Goal: Information Seeking & Learning: Learn about a topic

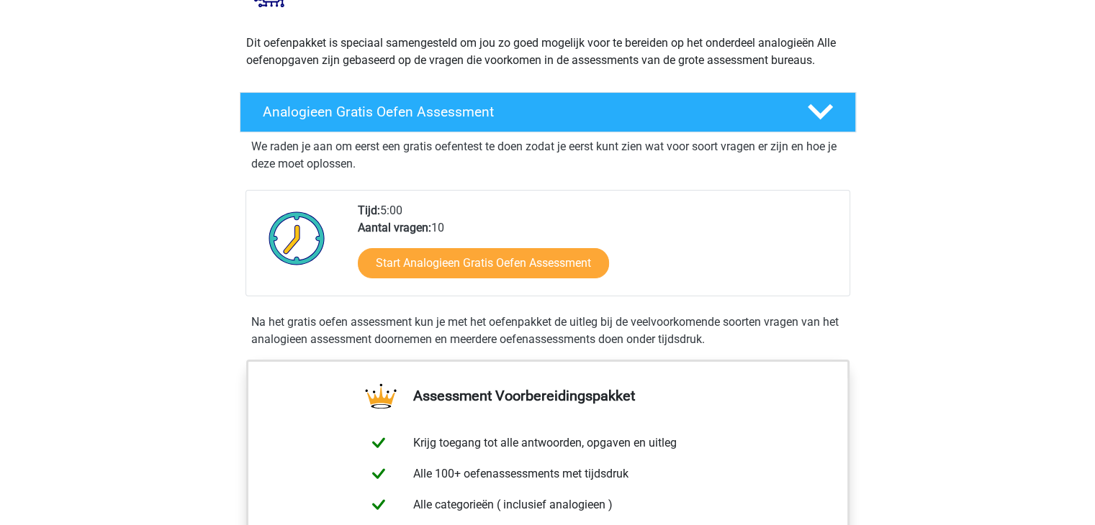
scroll to position [144, 0]
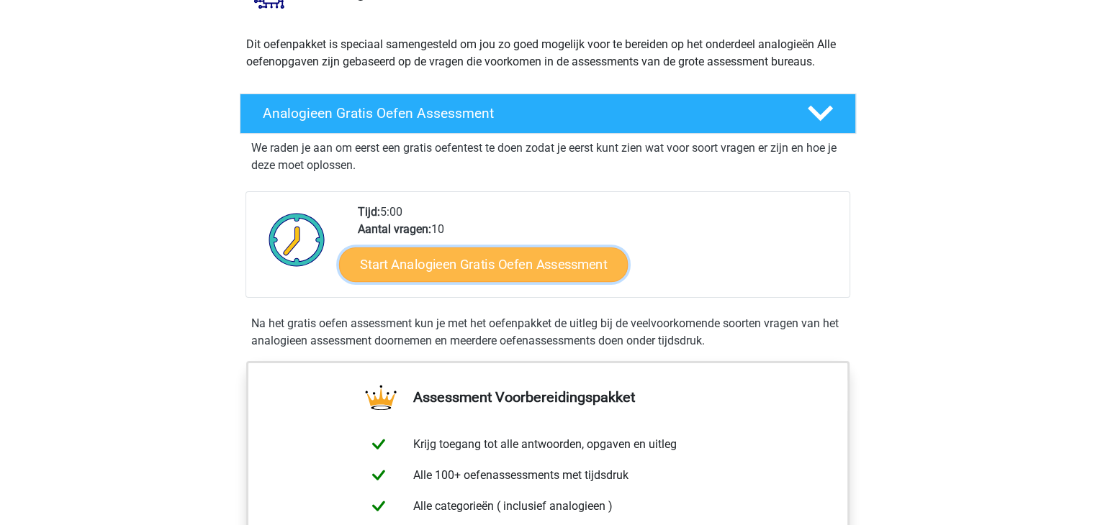
click at [562, 265] on link "Start Analogieen Gratis Oefen Assessment" at bounding box center [483, 264] width 289 height 35
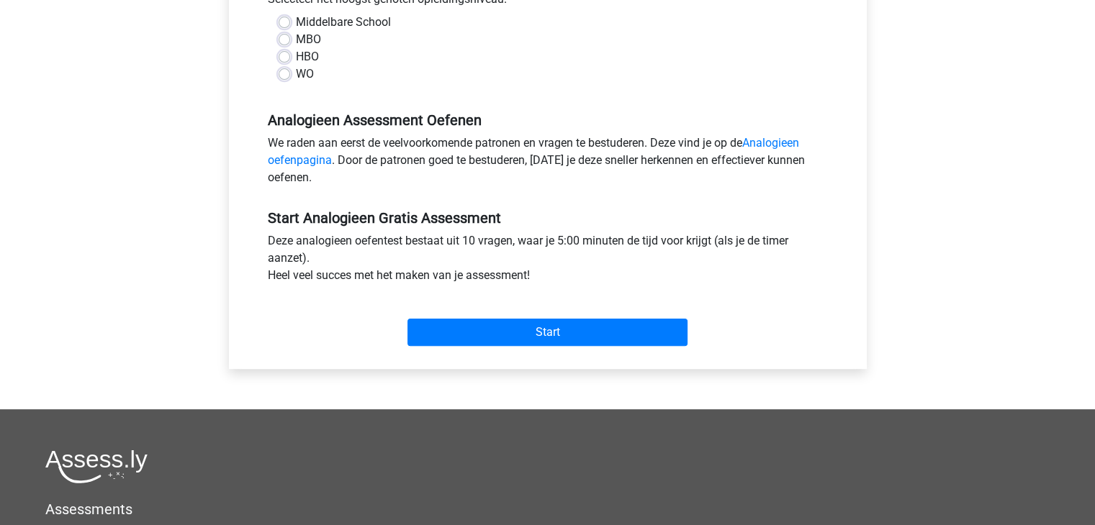
scroll to position [360, 0]
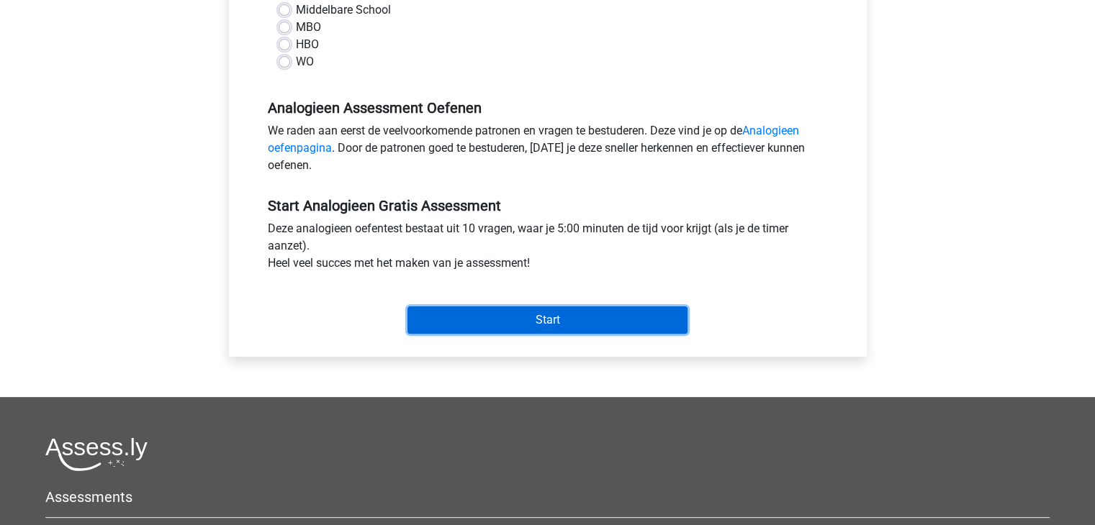
click at [569, 312] on input "Start" at bounding box center [547, 320] width 280 height 27
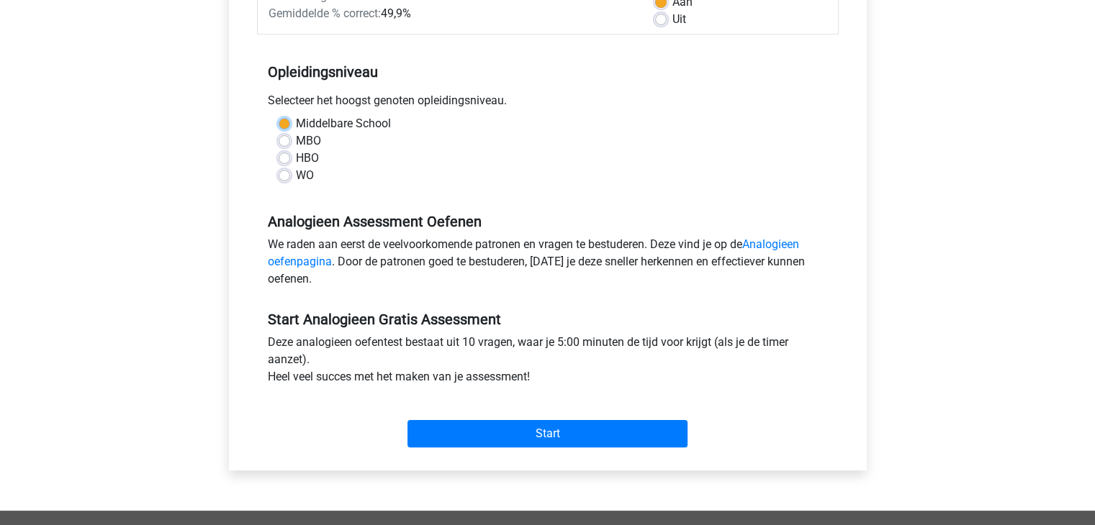
scroll to position [216, 0]
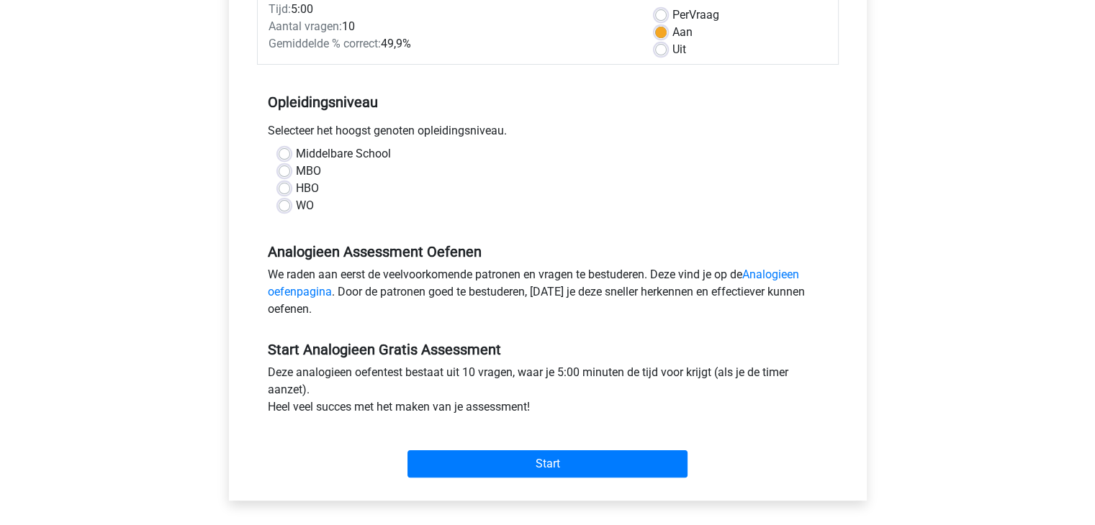
click at [296, 208] on label "WO" at bounding box center [305, 205] width 18 height 17
click at [282, 208] on input "WO" at bounding box center [285, 204] width 12 height 14
radio input "true"
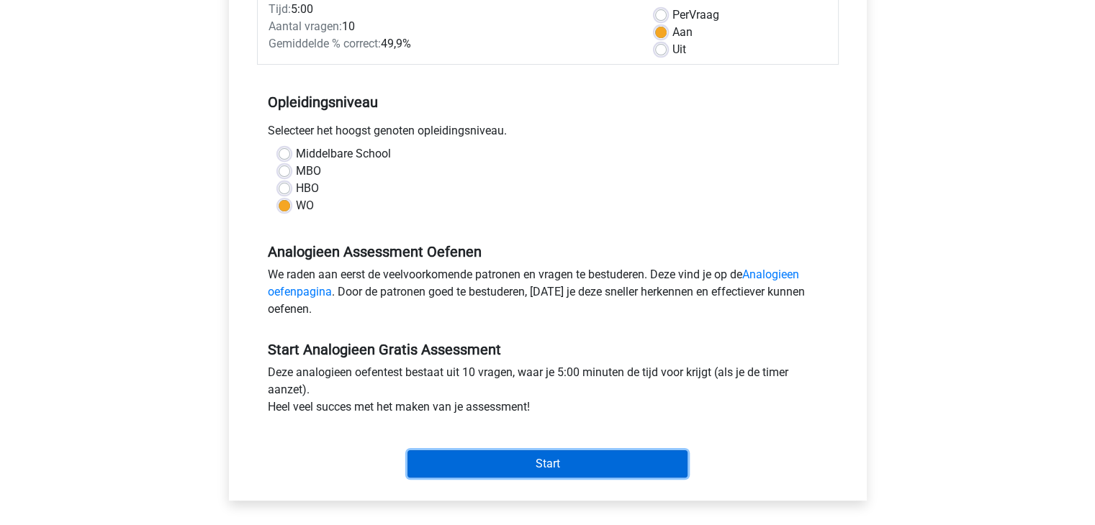
click at [551, 466] on input "Start" at bounding box center [547, 464] width 280 height 27
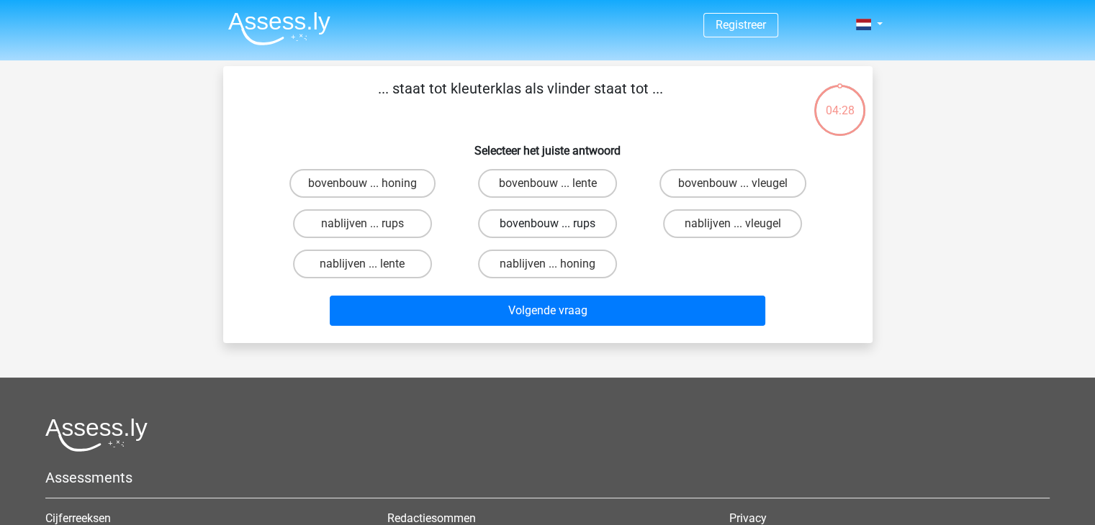
click at [532, 221] on label "bovenbouw ... rups" at bounding box center [547, 223] width 139 height 29
click at [547, 224] on input "bovenbouw ... rups" at bounding box center [551, 228] width 9 height 9
radio input "true"
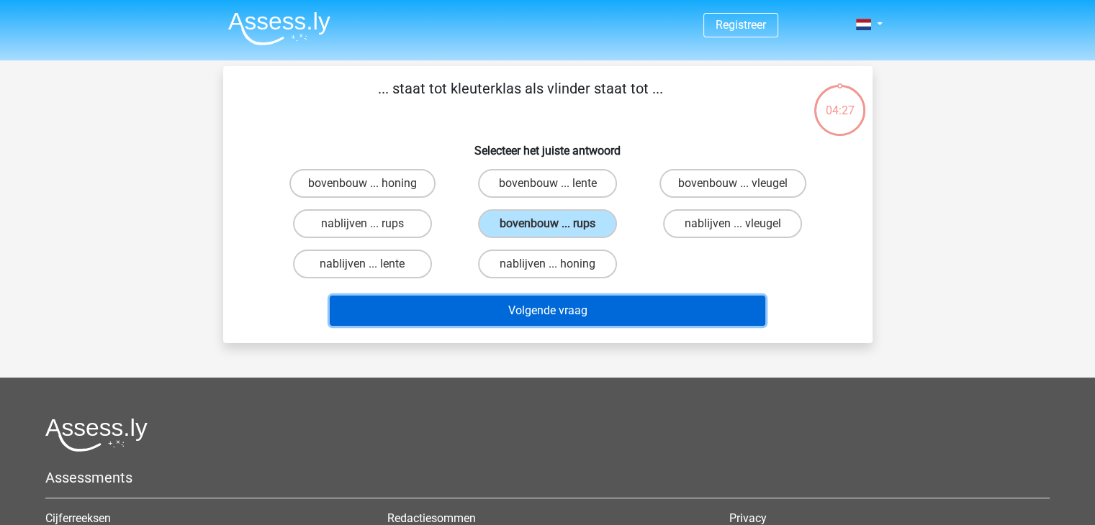
click at [563, 304] on button "Volgende vraag" at bounding box center [548, 311] width 436 height 30
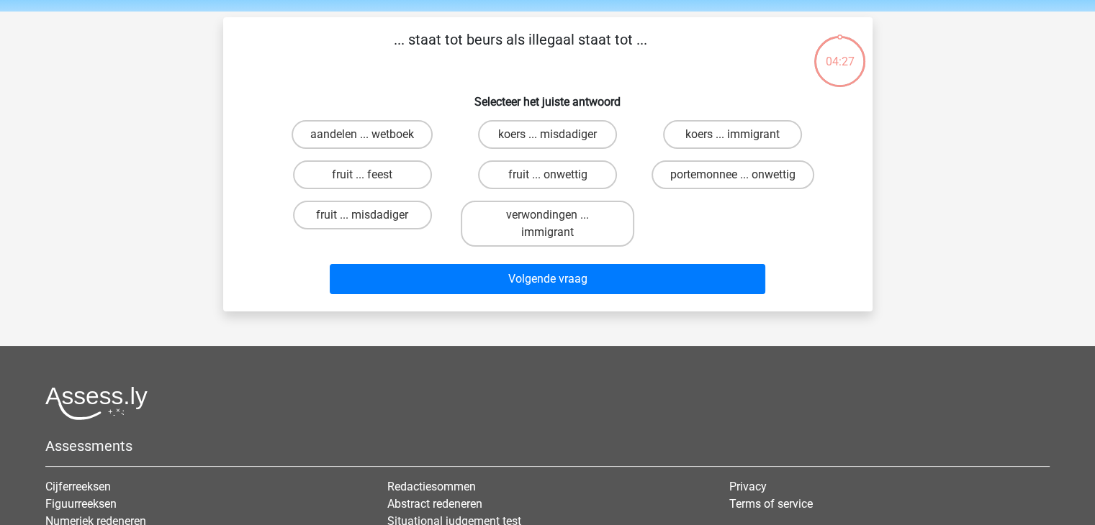
scroll to position [66, 0]
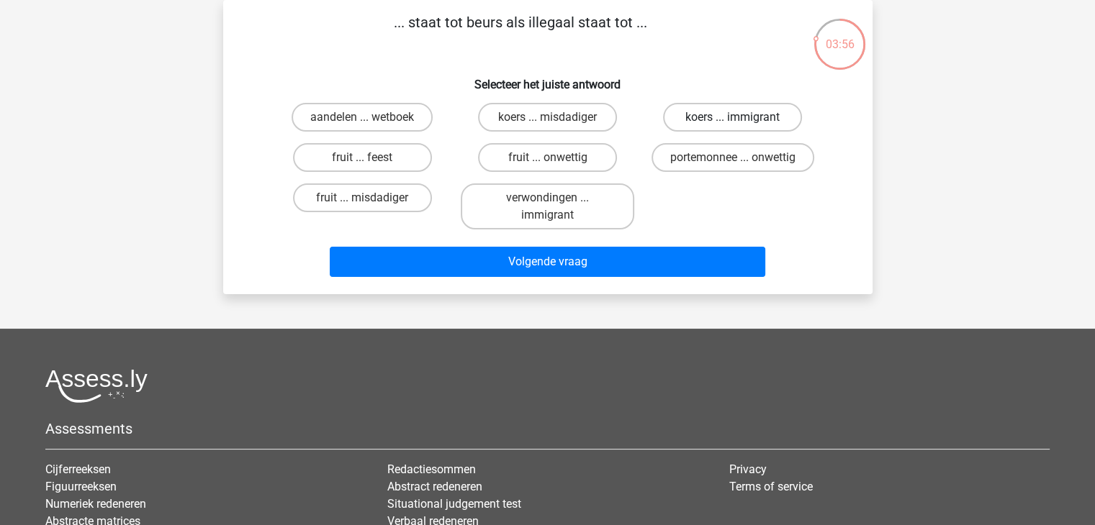
click at [766, 119] on label "koers ... immigrant" at bounding box center [732, 117] width 139 height 29
click at [742, 119] on input "koers ... immigrant" at bounding box center [737, 121] width 9 height 9
radio input "true"
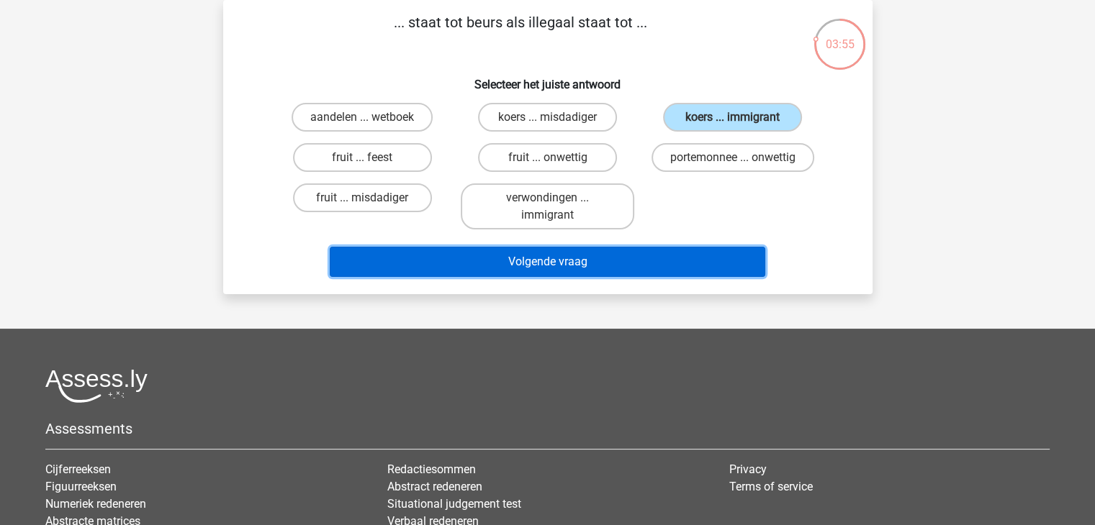
click at [610, 260] on button "Volgende vraag" at bounding box center [548, 262] width 436 height 30
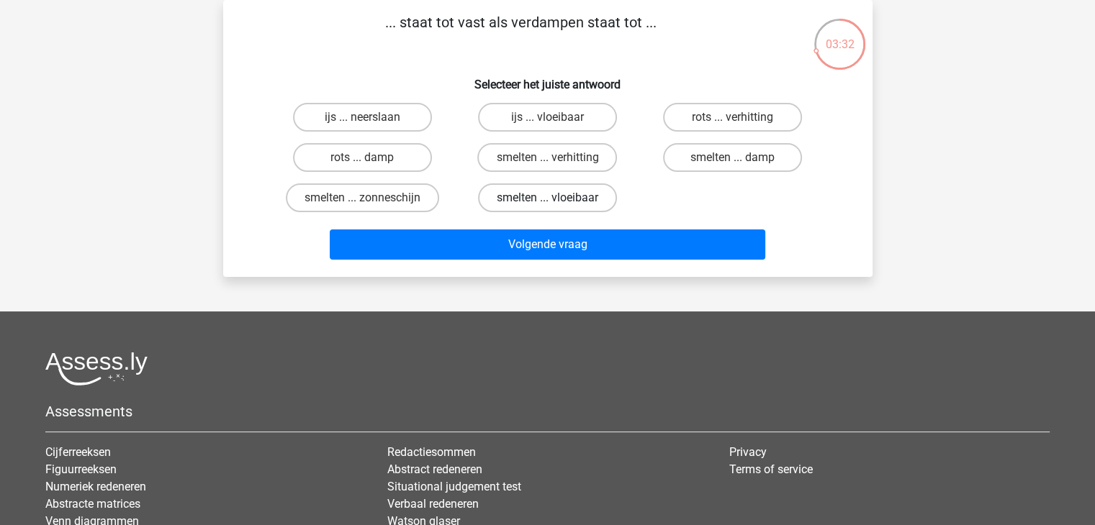
click at [545, 194] on label "smelten ... vloeibaar" at bounding box center [547, 198] width 139 height 29
click at [547, 198] on input "smelten ... vloeibaar" at bounding box center [551, 202] width 9 height 9
radio input "true"
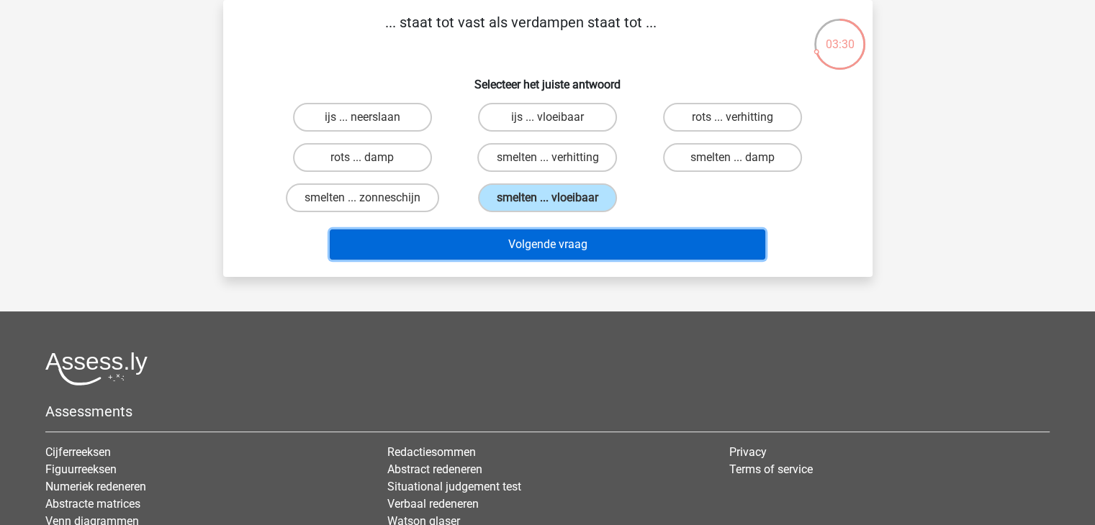
click at [577, 240] on button "Volgende vraag" at bounding box center [548, 245] width 436 height 30
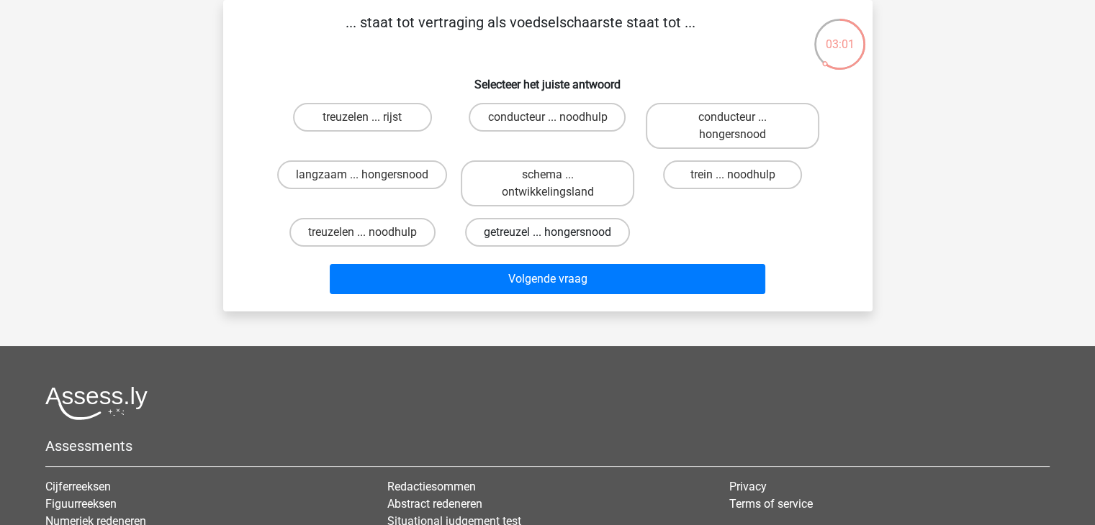
click at [531, 227] on label "getreuzel ... hongersnood" at bounding box center [547, 232] width 165 height 29
click at [547, 233] on input "getreuzel ... hongersnood" at bounding box center [551, 237] width 9 height 9
radio input "true"
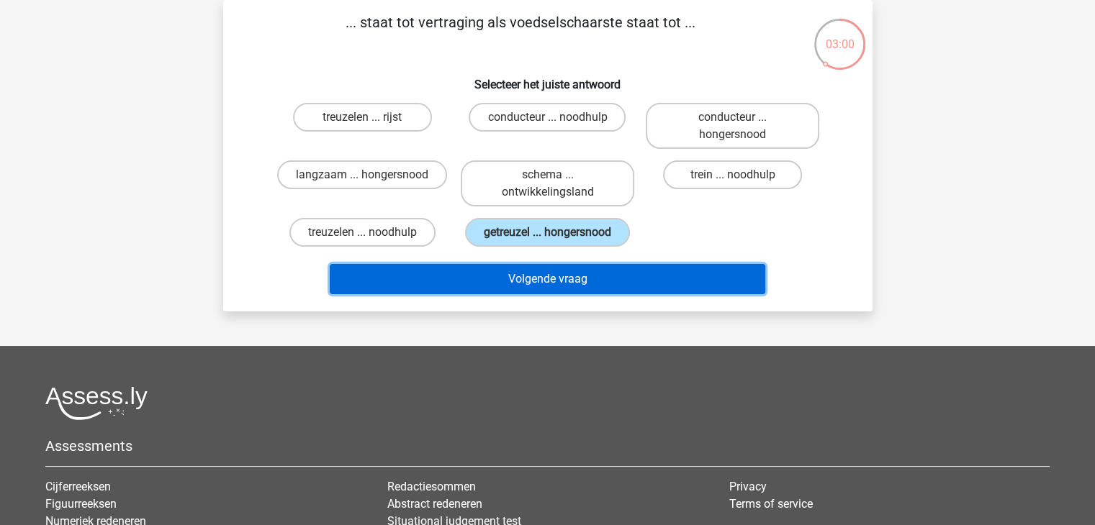
click at [531, 275] on button "Volgende vraag" at bounding box center [548, 279] width 436 height 30
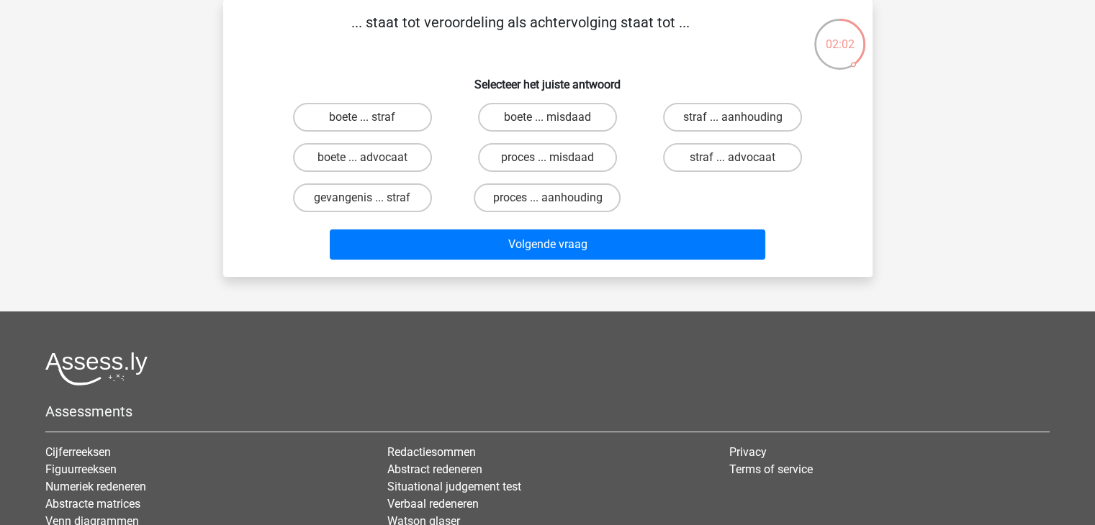
click at [554, 199] on input "proces ... aanhouding" at bounding box center [551, 202] width 9 height 9
radio input "true"
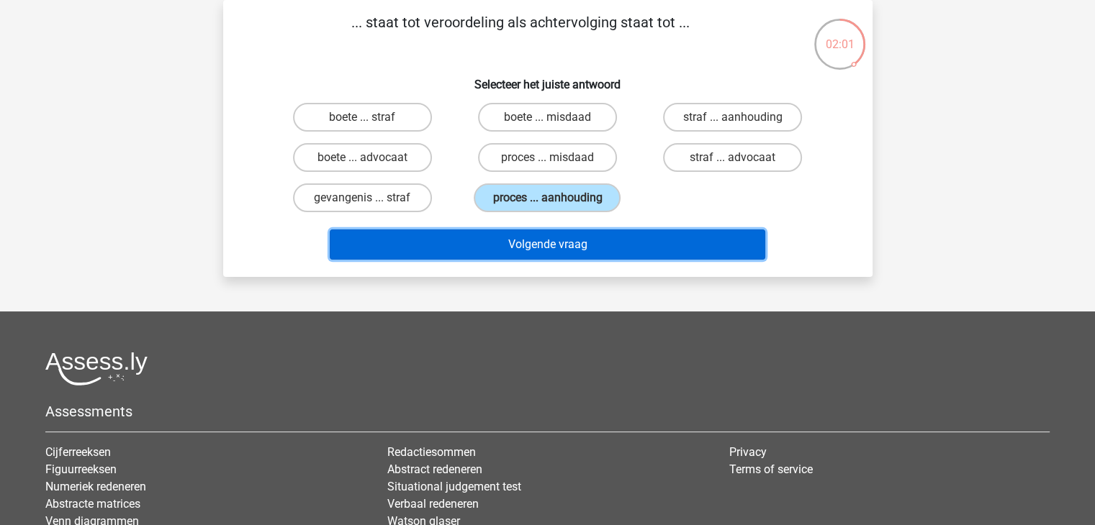
click at [559, 243] on button "Volgende vraag" at bounding box center [548, 245] width 436 height 30
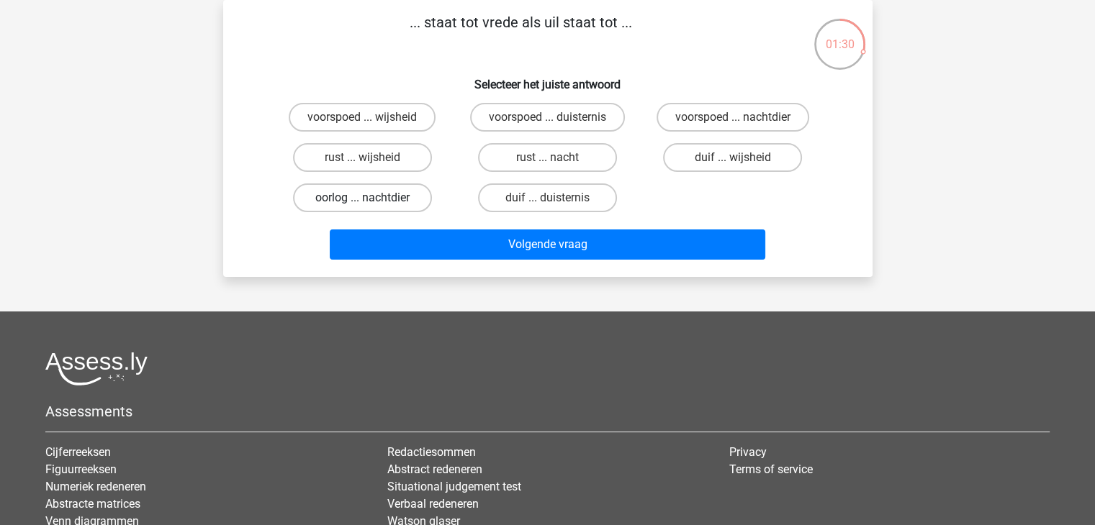
click at [358, 195] on label "oorlog ... nachtdier" at bounding box center [362, 198] width 139 height 29
click at [362, 198] on input "oorlog ... nachtdier" at bounding box center [366, 202] width 9 height 9
radio input "true"
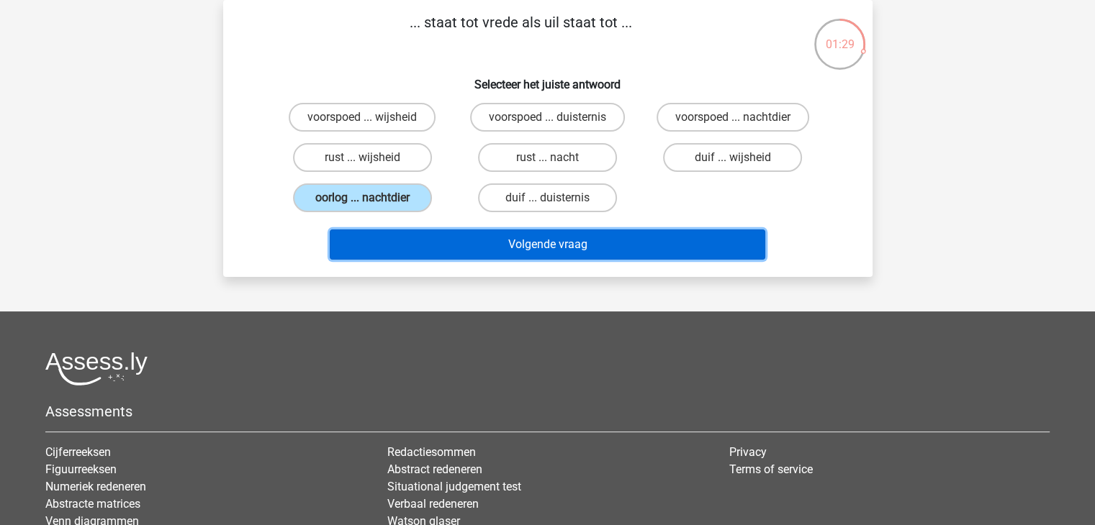
click at [556, 244] on button "Volgende vraag" at bounding box center [548, 245] width 436 height 30
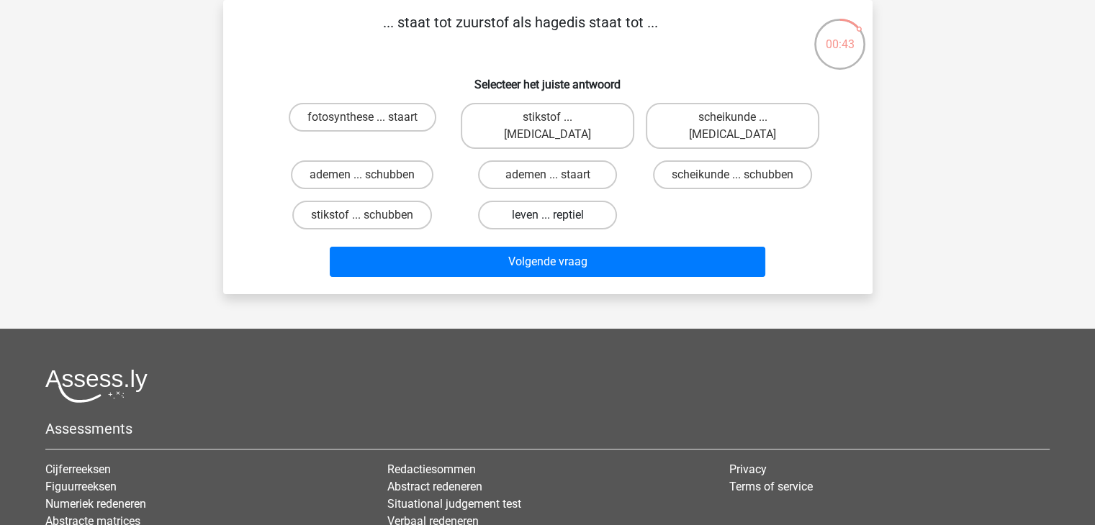
click at [558, 201] on label "leven ... reptiel" at bounding box center [547, 215] width 139 height 29
click at [556, 215] on input "leven ... reptiel" at bounding box center [551, 219] width 9 height 9
radio input "true"
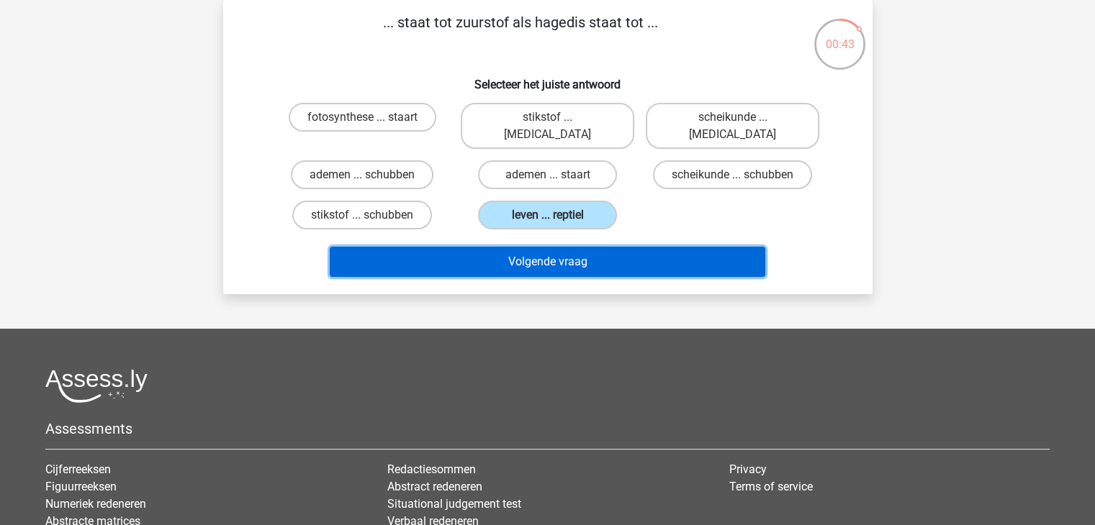
click at [544, 247] on button "Volgende vraag" at bounding box center [548, 262] width 436 height 30
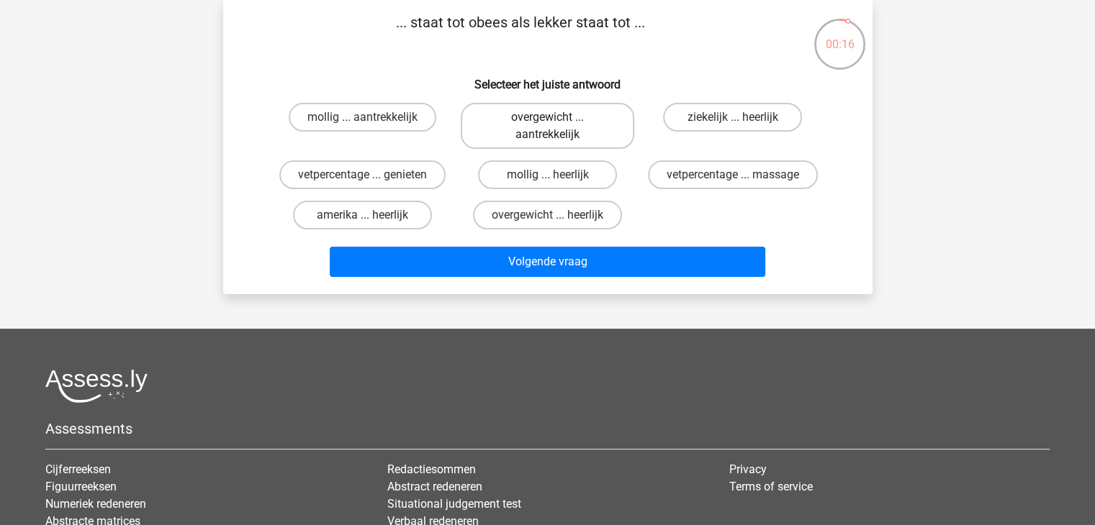
click at [546, 125] on label "overgewicht ... aantrekkelijk" at bounding box center [547, 126] width 173 height 46
click at [547, 125] on input "overgewicht ... aantrekkelijk" at bounding box center [551, 121] width 9 height 9
radio input "true"
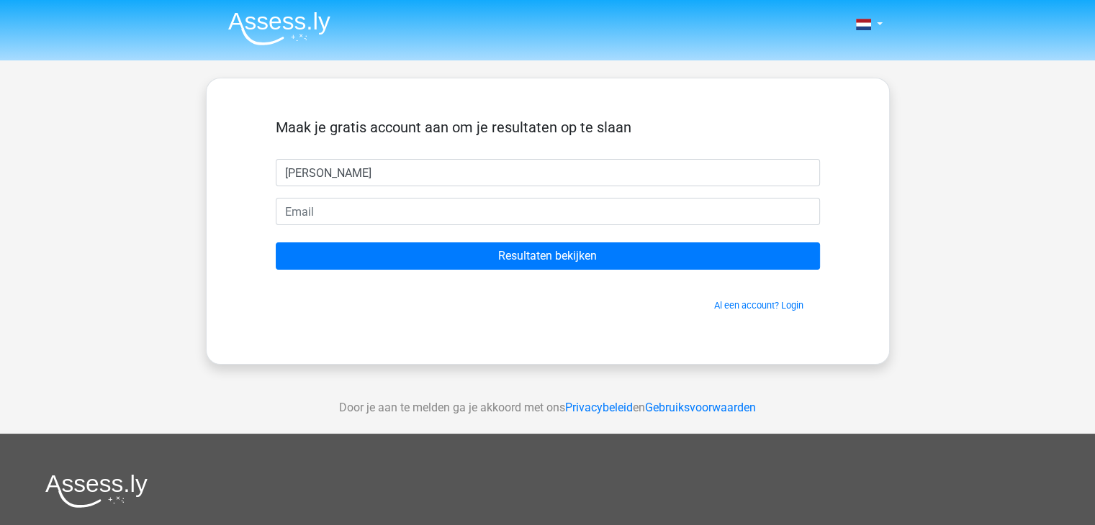
type input "[PERSON_NAME]"
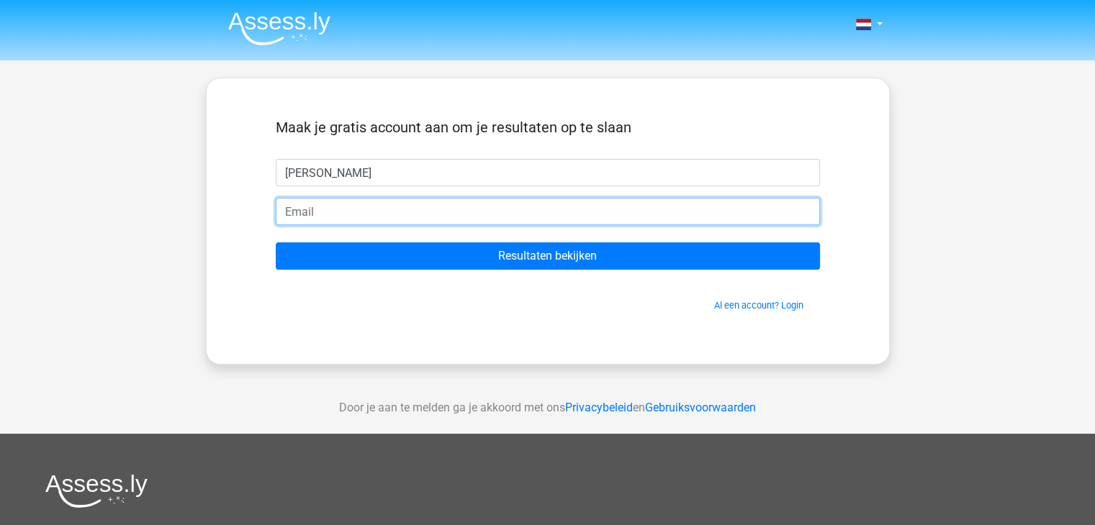
click at [517, 208] on input "email" at bounding box center [548, 211] width 544 height 27
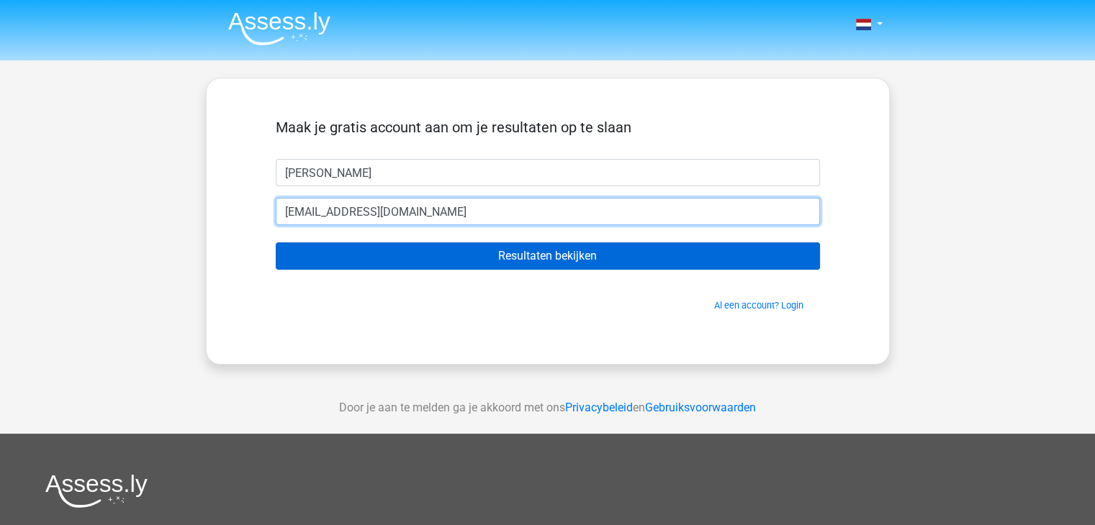
type input "rebeccahendriks1301@gmail.com"
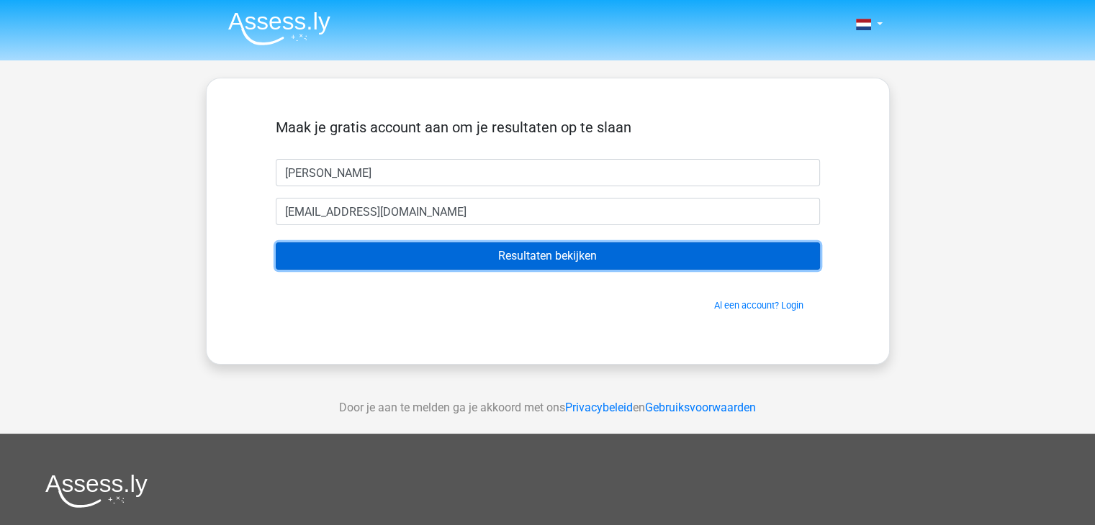
click at [617, 259] on input "Resultaten bekijken" at bounding box center [548, 256] width 544 height 27
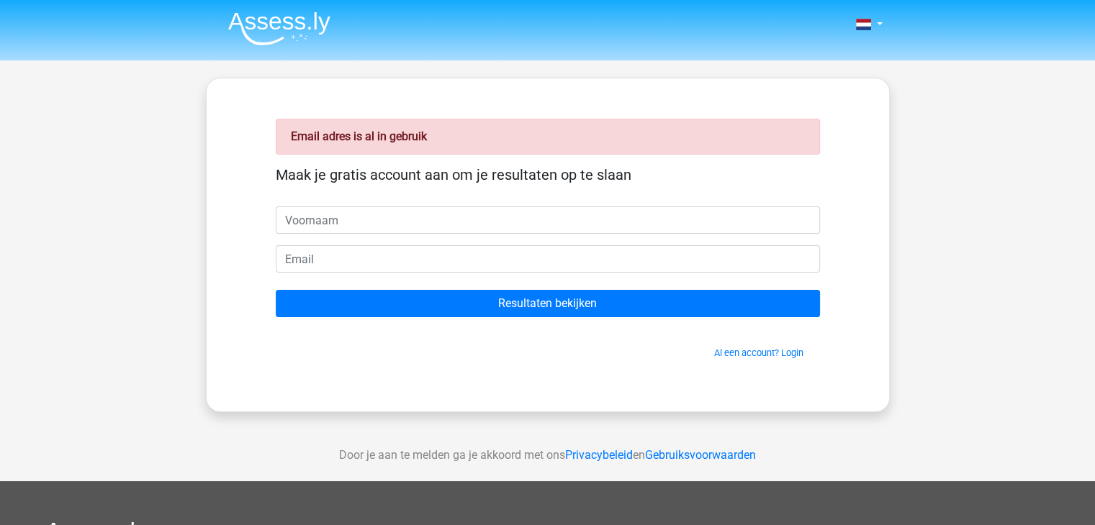
click at [622, 226] on input "text" at bounding box center [548, 220] width 544 height 27
type input "r"
type input "[PERSON_NAME]"
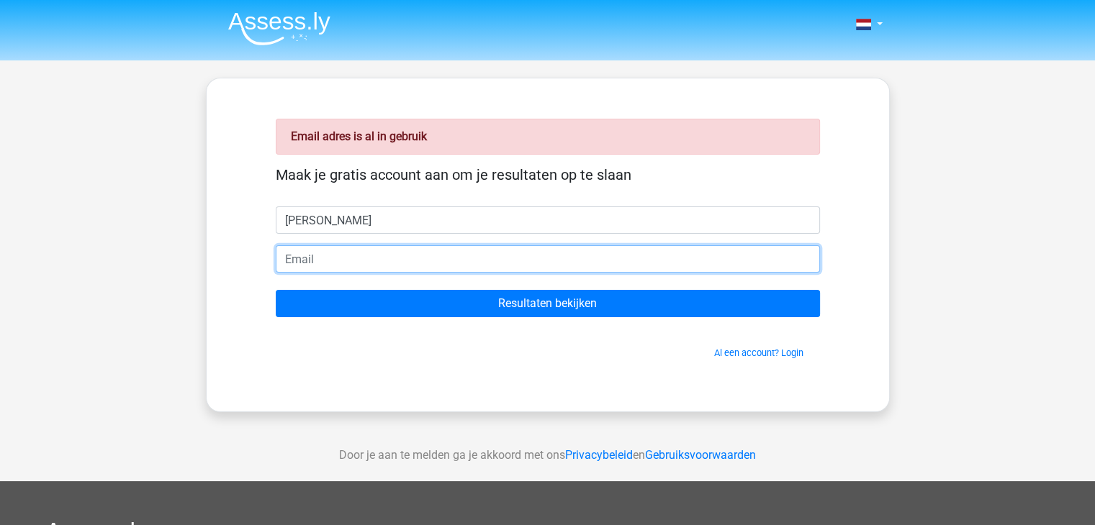
click at [604, 261] on input "email" at bounding box center [548, 258] width 544 height 27
type input "c"
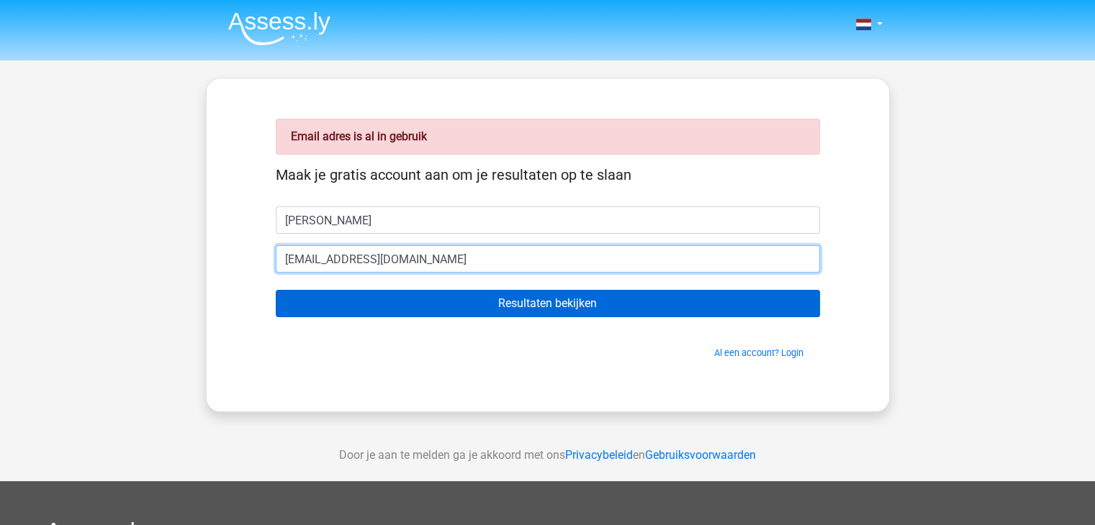
type input "[EMAIL_ADDRESS][DOMAIN_NAME]"
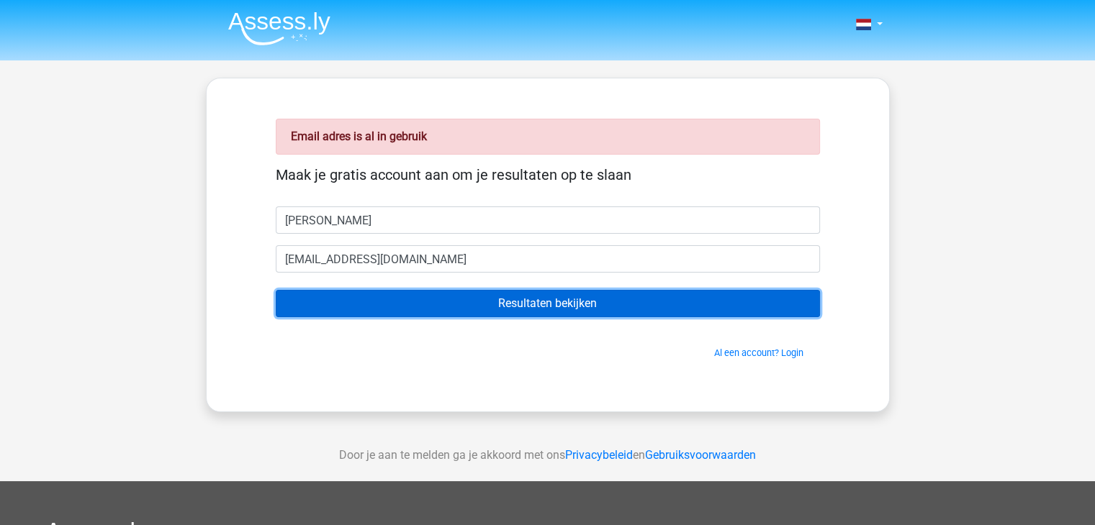
click at [602, 302] on input "Resultaten bekijken" at bounding box center [548, 303] width 544 height 27
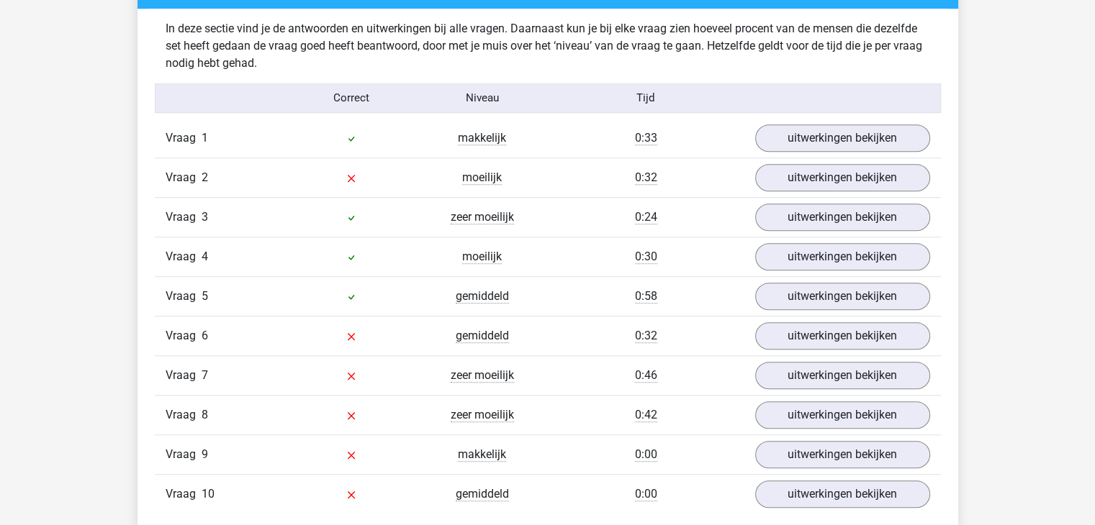
scroll to position [1152, 0]
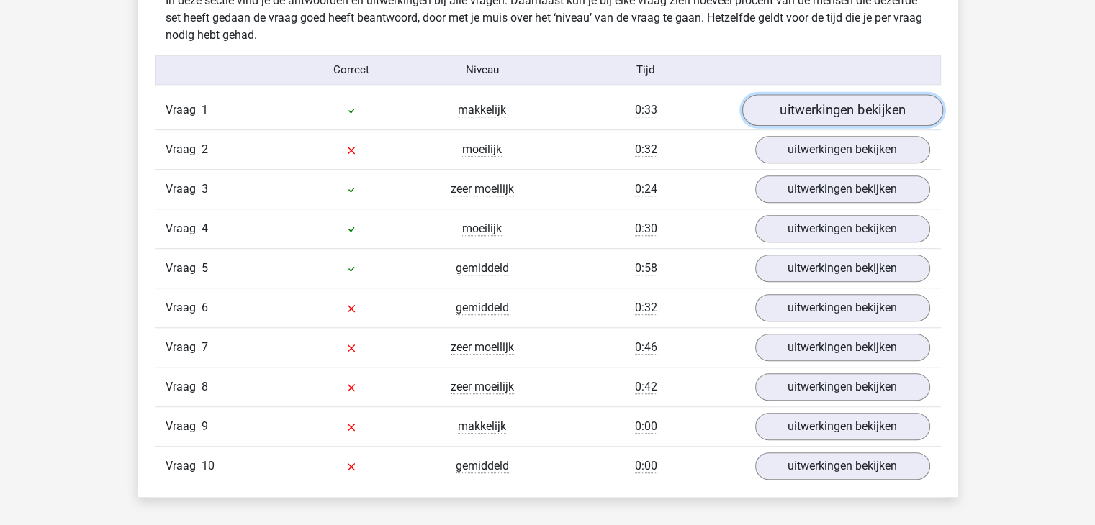
click at [882, 104] on link "uitwerkingen bekijken" at bounding box center [841, 110] width 201 height 32
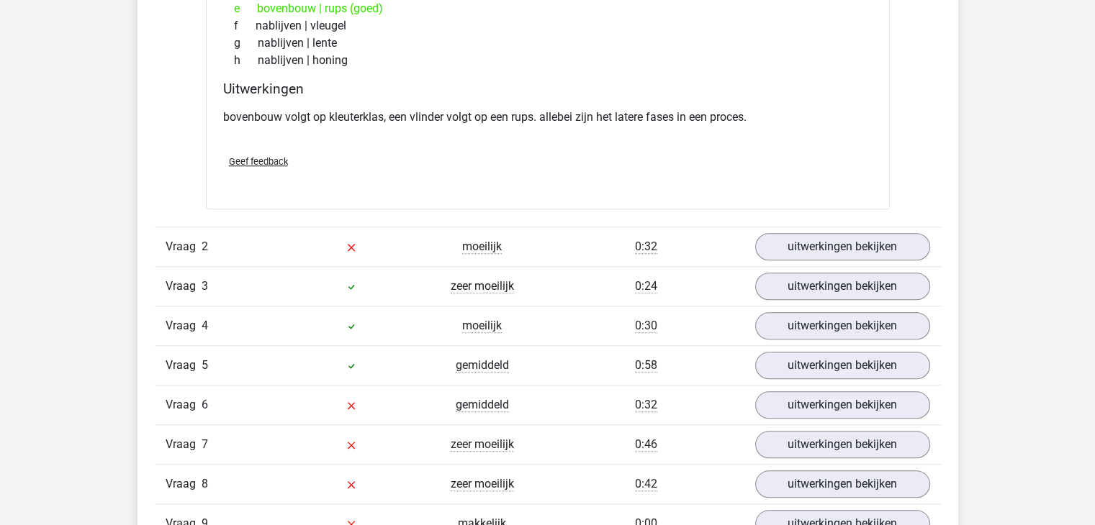
scroll to position [1440, 0]
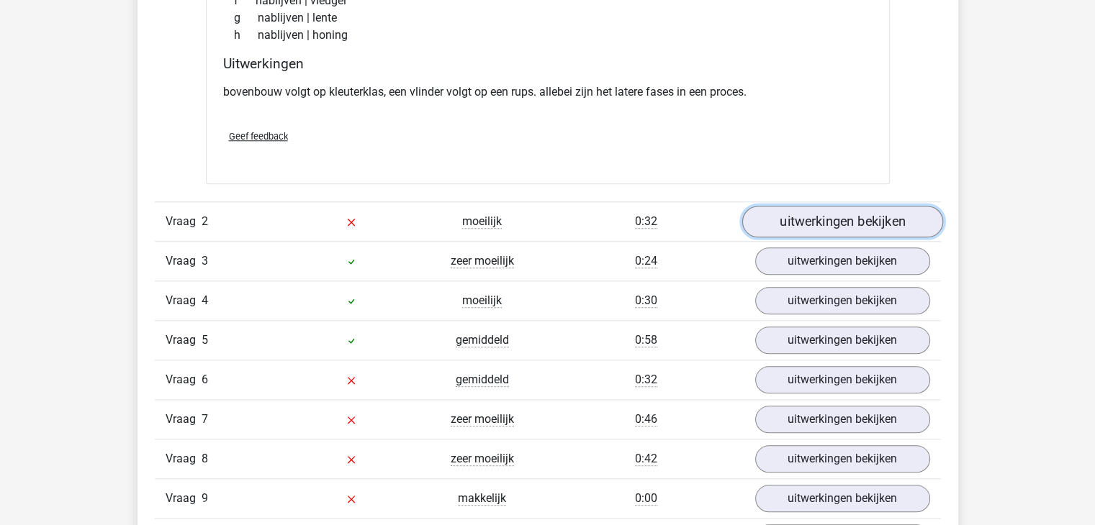
click at [878, 220] on link "uitwerkingen bekijken" at bounding box center [841, 222] width 201 height 32
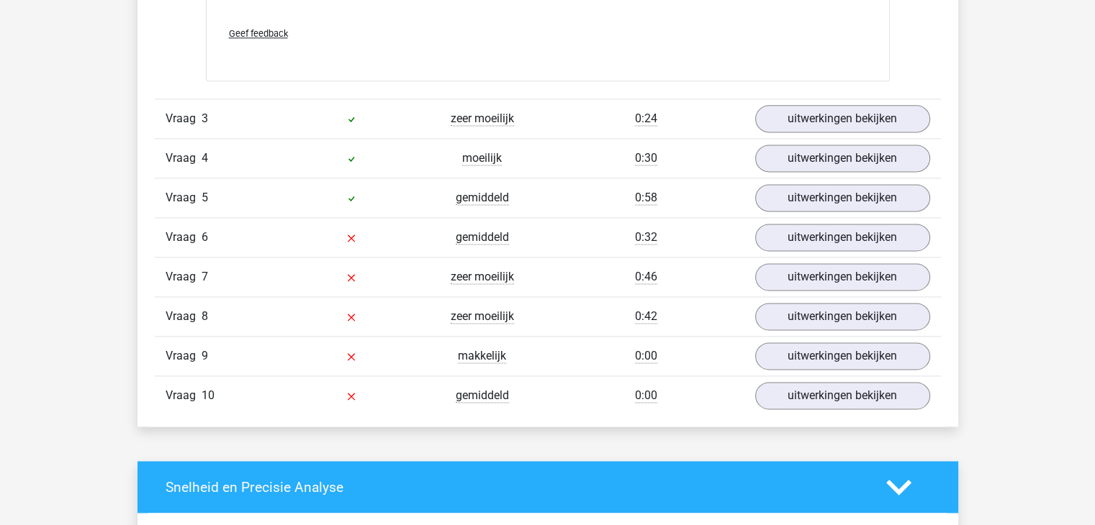
scroll to position [1944, 0]
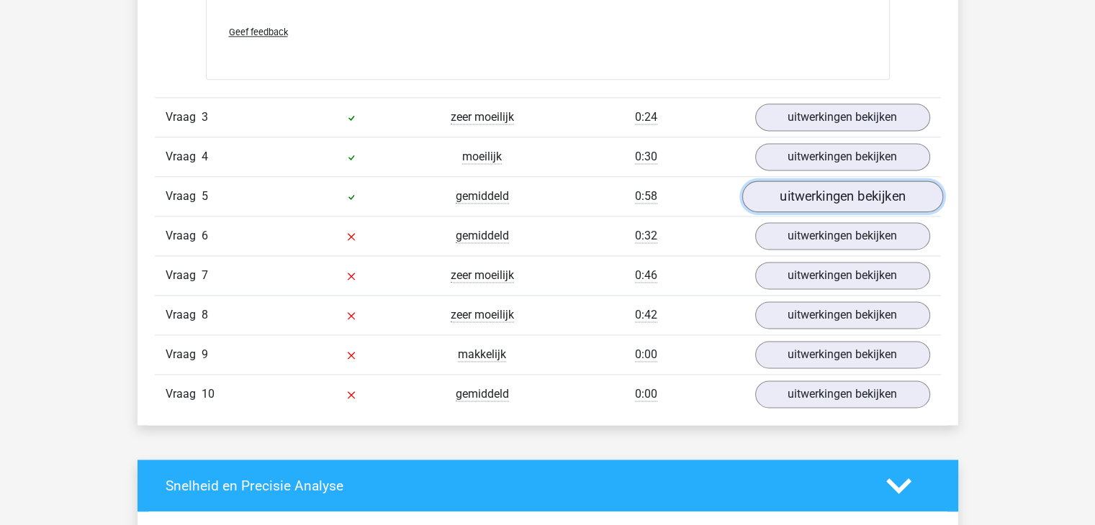
click at [806, 191] on link "uitwerkingen bekijken" at bounding box center [841, 197] width 201 height 32
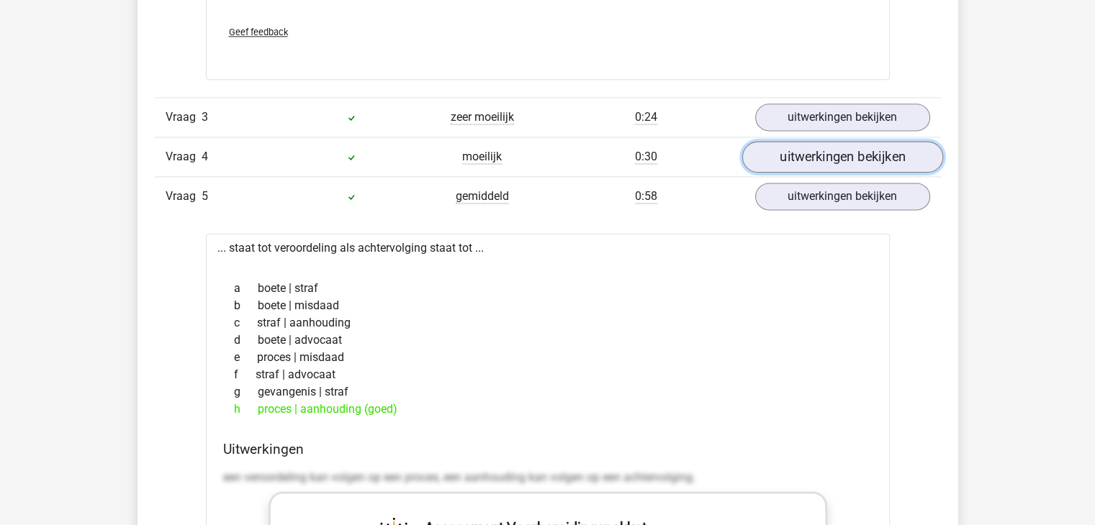
click at [876, 154] on link "uitwerkingen bekijken" at bounding box center [841, 158] width 201 height 32
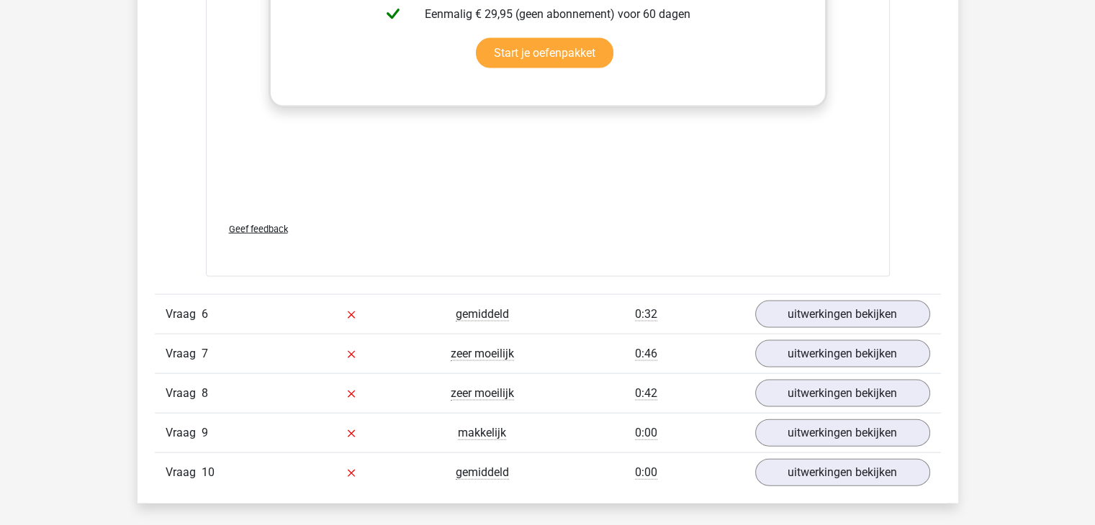
scroll to position [3023, 0]
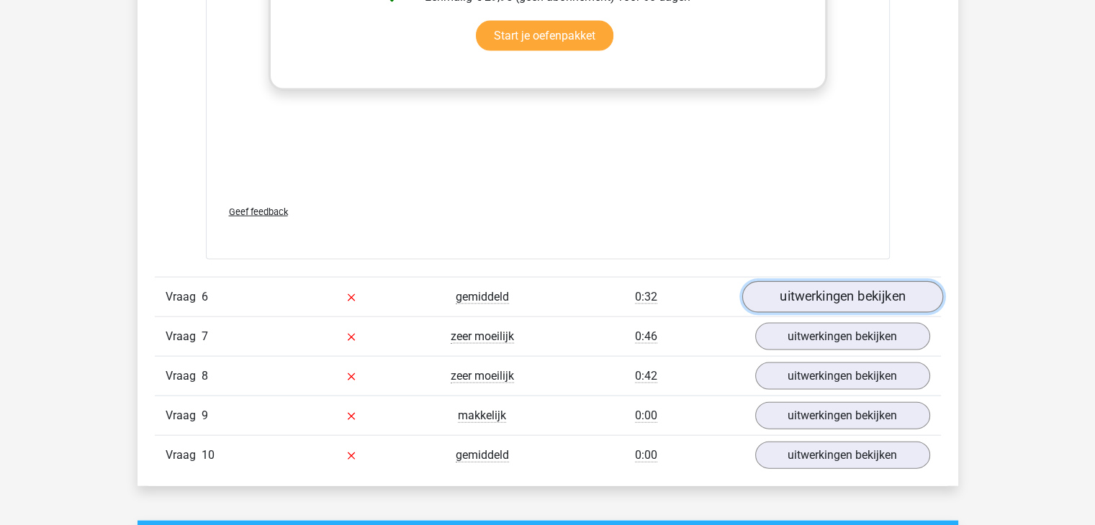
click at [811, 289] on link "uitwerkingen bekijken" at bounding box center [841, 297] width 201 height 32
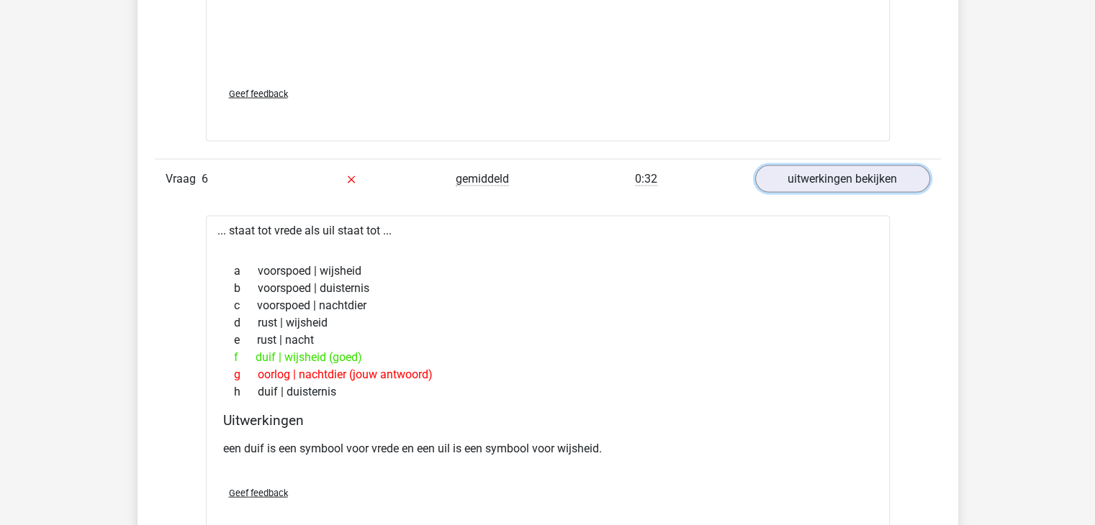
scroll to position [3167, 0]
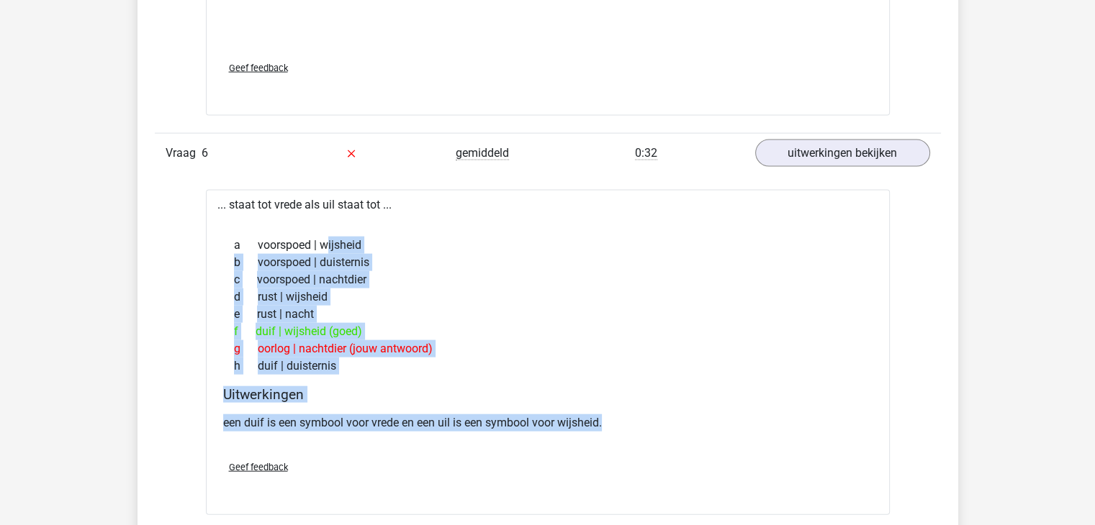
drag, startPoint x: 633, startPoint y: 417, endPoint x: 207, endPoint y: 234, distance: 463.1
click at [207, 234] on div "... staat tot vrede als uil staat tot ... a voorspoed | wijsheid b voorspoed | …" at bounding box center [548, 352] width 684 height 325
copy div "voorspoed | wijsheid b voorspoed | duisternis c voorspoed | nachtdier d rust | …"
click at [673, 246] on div "a voorspoed | wijsheid" at bounding box center [547, 245] width 649 height 17
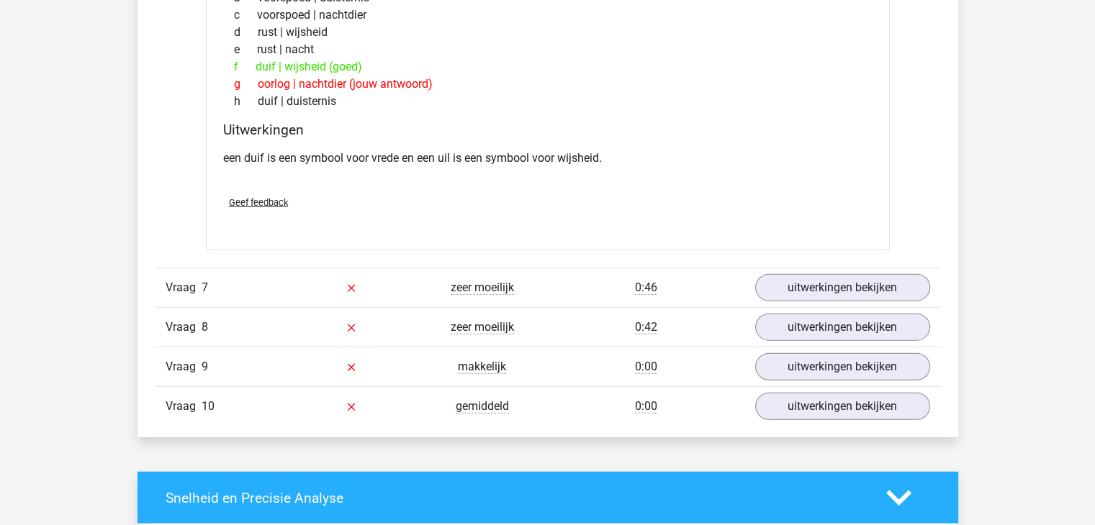
scroll to position [3455, 0]
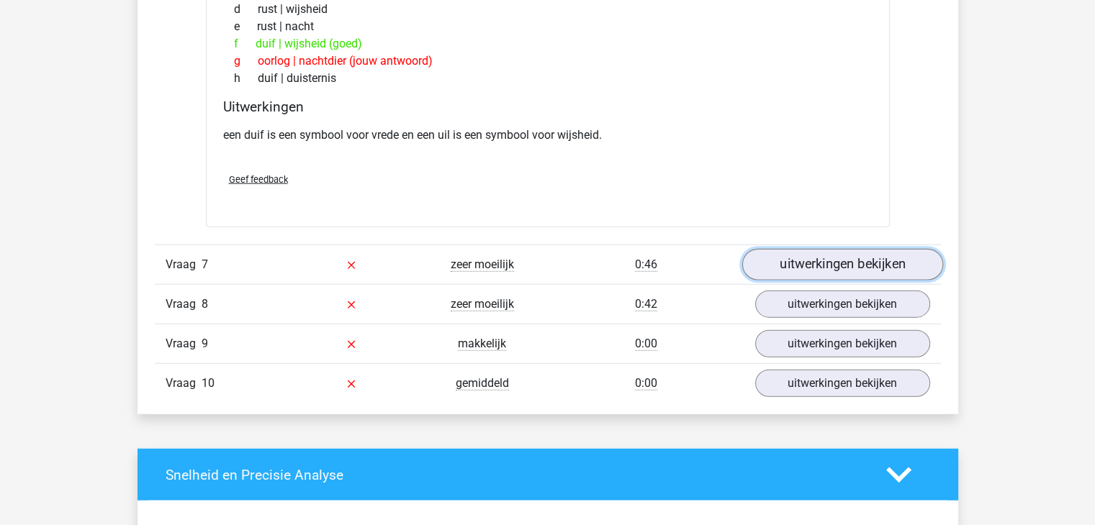
click at [831, 255] on link "uitwerkingen bekijken" at bounding box center [841, 265] width 201 height 32
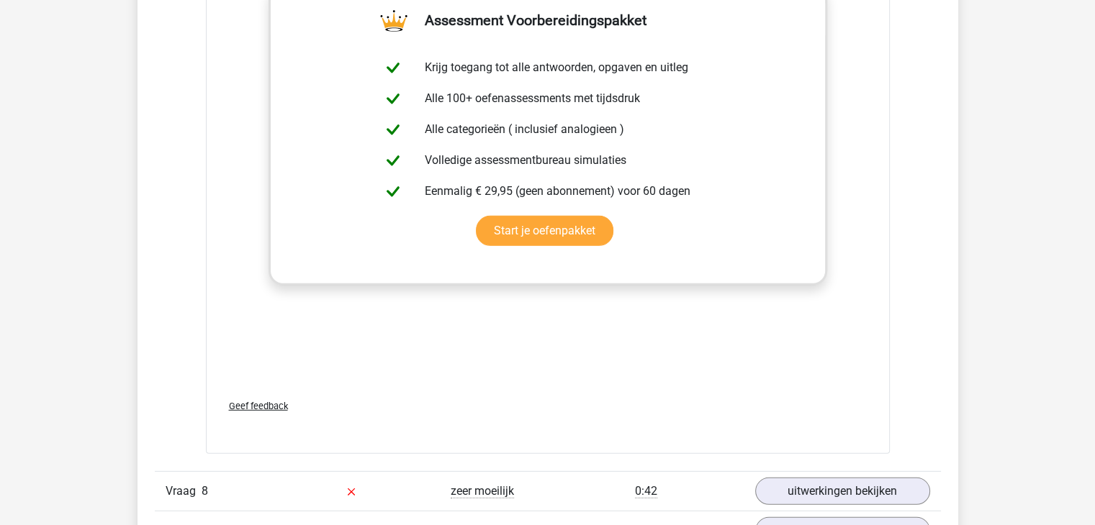
scroll to position [4247, 0]
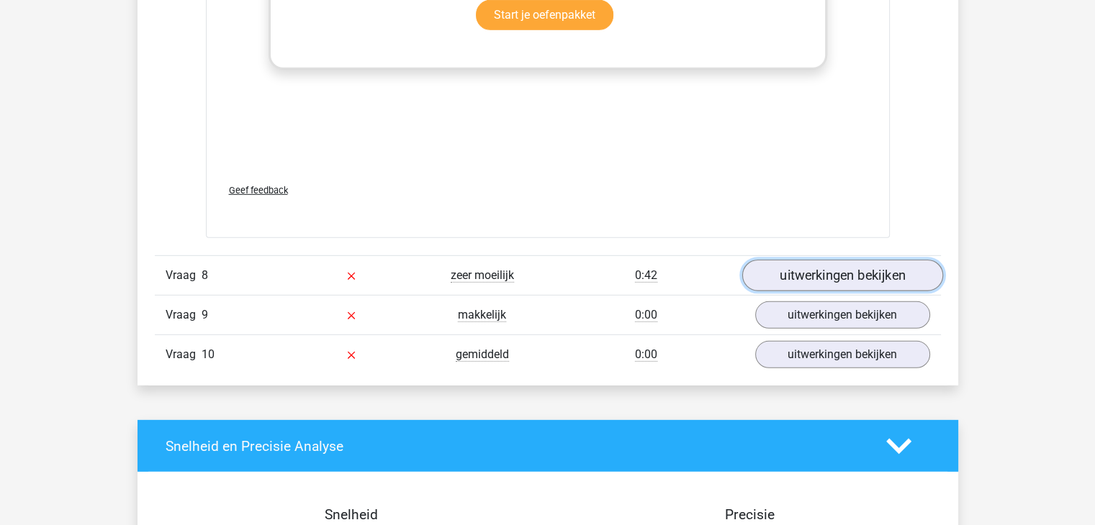
click at [857, 266] on link "uitwerkingen bekijken" at bounding box center [841, 276] width 201 height 32
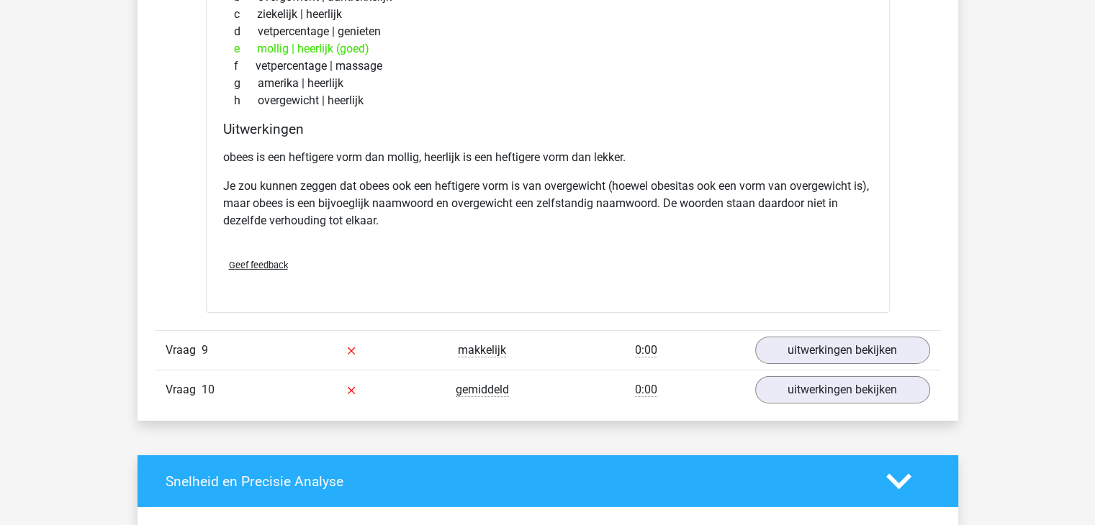
scroll to position [4679, 0]
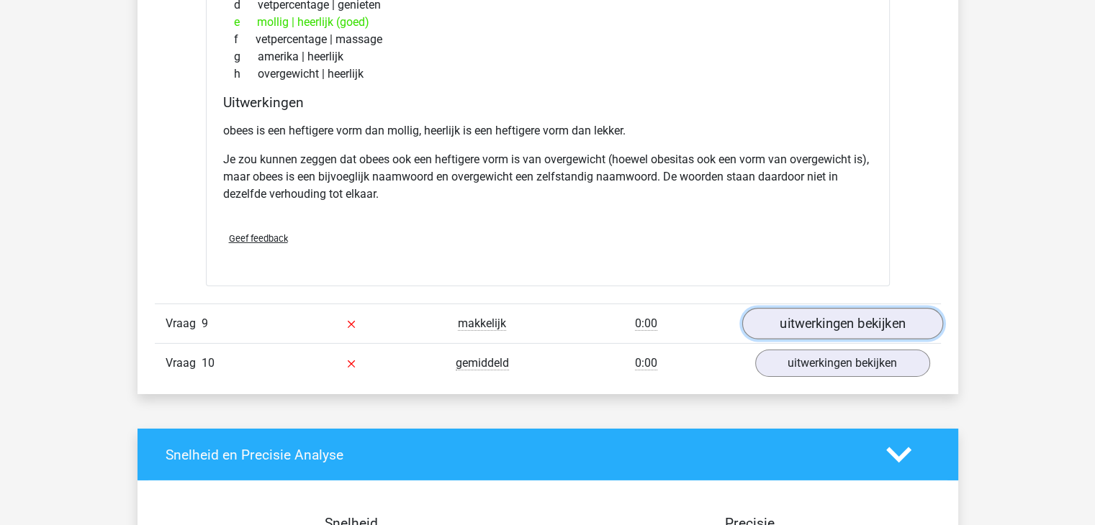
click at [826, 315] on link "uitwerkingen bekijken" at bounding box center [841, 325] width 201 height 32
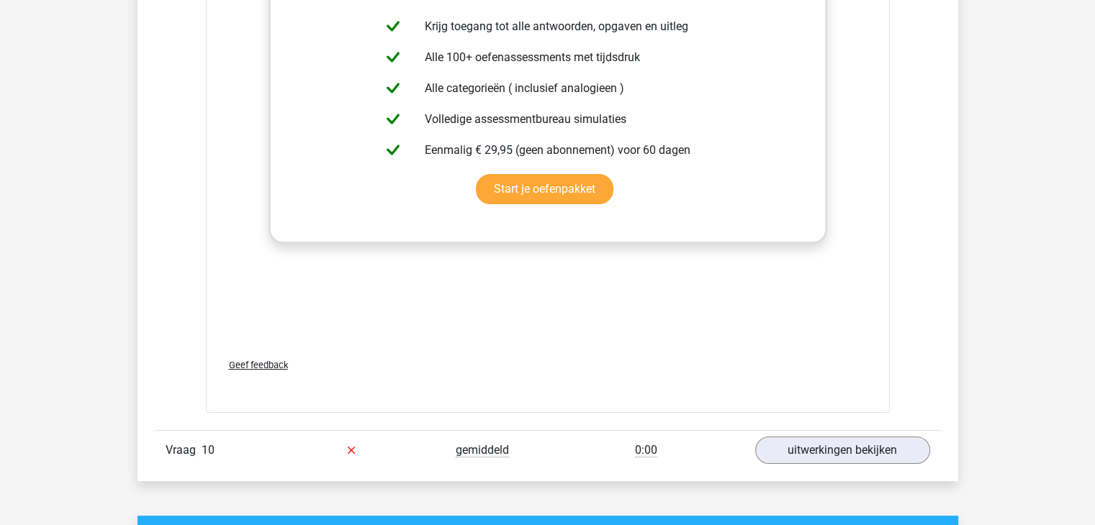
scroll to position [5471, 0]
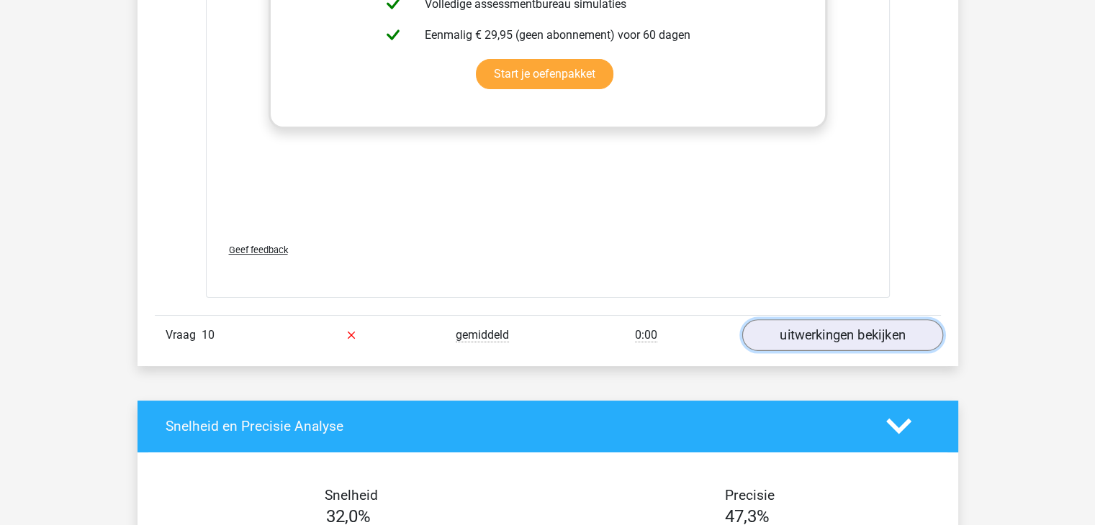
click at [875, 326] on link "uitwerkingen bekijken" at bounding box center [841, 336] width 201 height 32
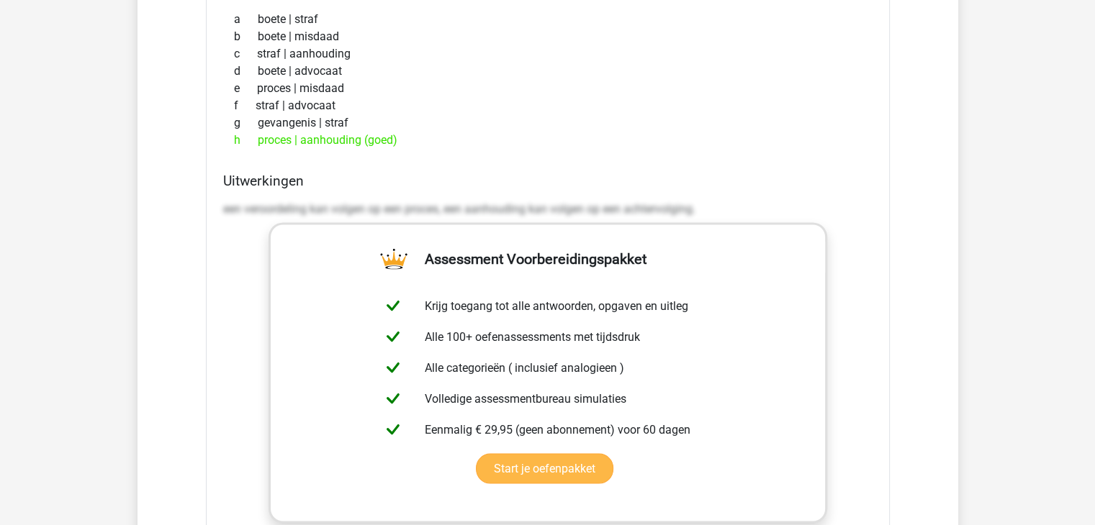
scroll to position [2375, 0]
